Goal: Obtain resource: Download file/media

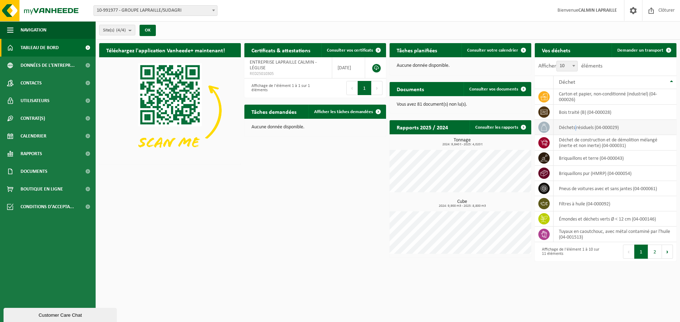
click at [575, 122] on td "déchets résiduels (04-000029)" at bounding box center [614, 127] width 123 height 15
click at [574, 122] on td "déchets résiduels (04-000029)" at bounding box center [614, 127] width 123 height 15
click at [544, 124] on icon at bounding box center [544, 127] width 6 height 7
click at [351, 48] on span "Consulter vos certificats" at bounding box center [350, 50] width 46 height 5
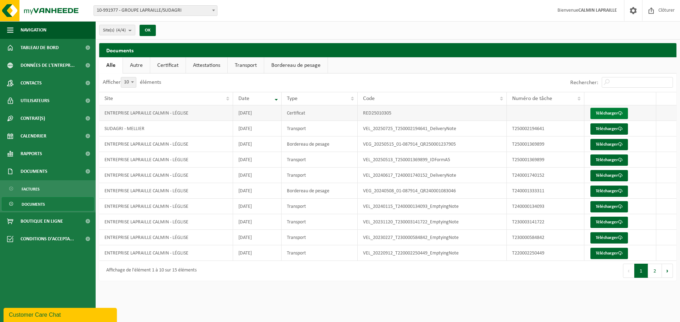
click at [610, 113] on link "Télécharger" at bounding box center [609, 113] width 38 height 11
